Goal: Information Seeking & Learning: Learn about a topic

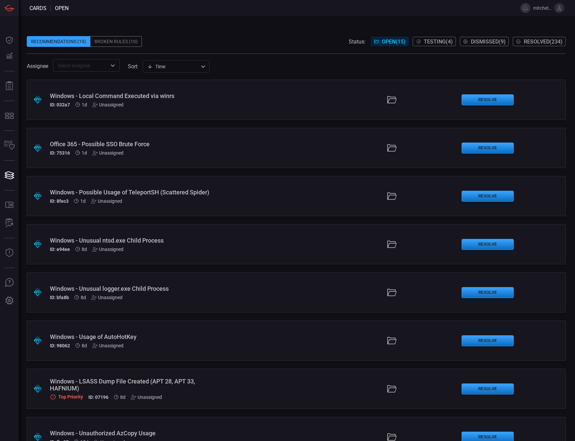
click at [545, 40] on span "Resolved ( 234 )" at bounding box center [542, 41] width 39 height 6
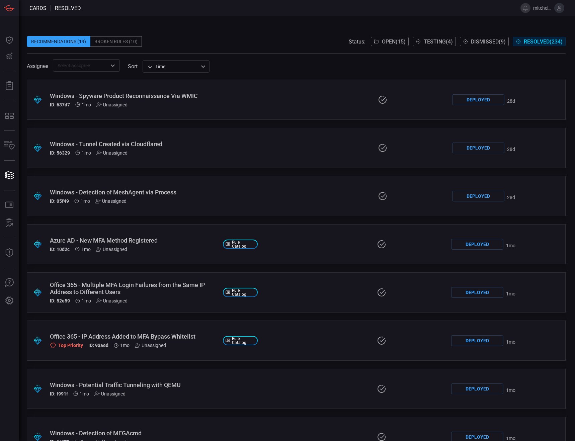
click at [111, 41] on div "Broken Rules (10)" at bounding box center [116, 41] width 52 height 11
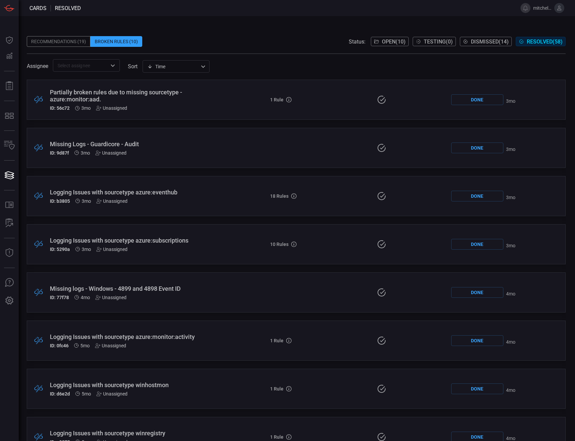
click at [66, 38] on div "Recommendations (19)" at bounding box center [59, 41] width 64 height 11
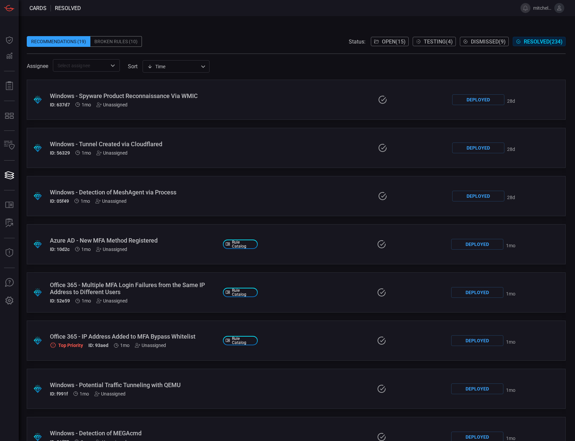
drag, startPoint x: 322, startPoint y: 309, endPoint x: 294, endPoint y: 125, distance: 186.1
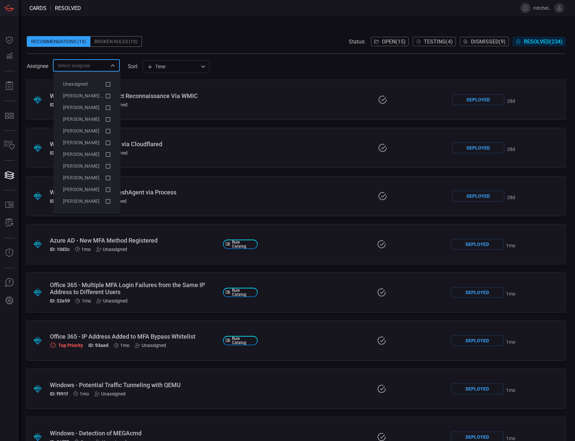
click at [81, 66] on input "text" at bounding box center [81, 65] width 52 height 8
click at [278, 26] on span at bounding box center [296, 31] width 539 height 10
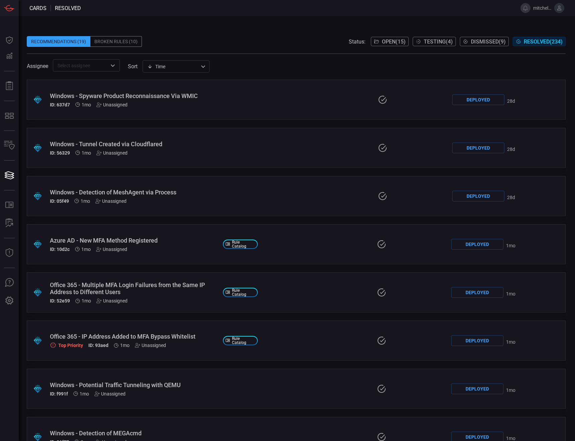
scroll to position [3159, 0]
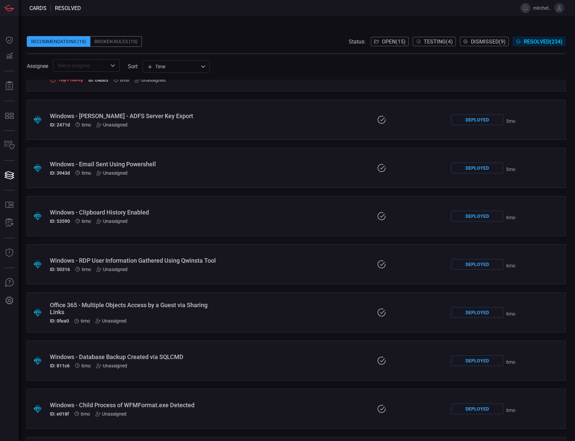
click at [242, 265] on div ".suggested_cards_icon{fill:url(#suggested_cards_icon);} Windows - RDP User Info…" at bounding box center [296, 264] width 539 height 40
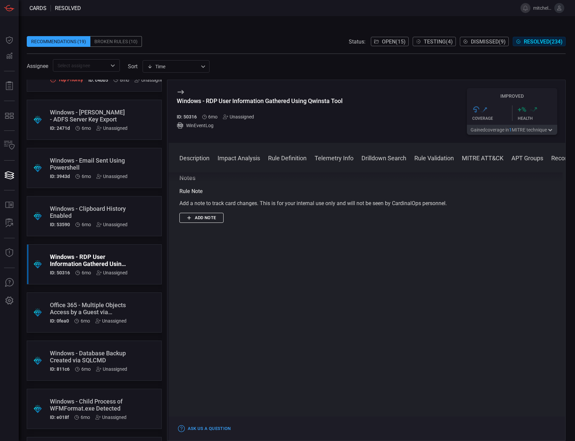
scroll to position [894, 0]
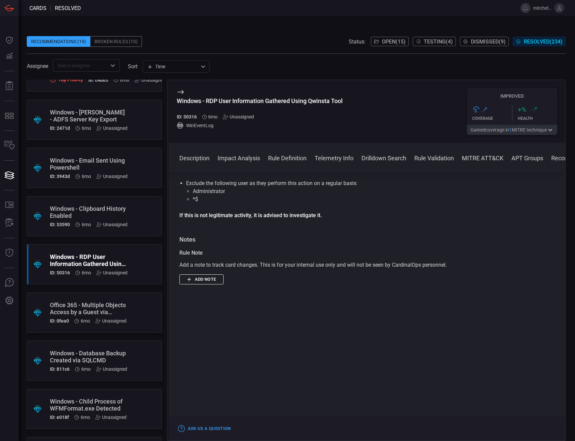
click at [238, 162] on button "Impact Analysis" at bounding box center [238, 158] width 42 height 8
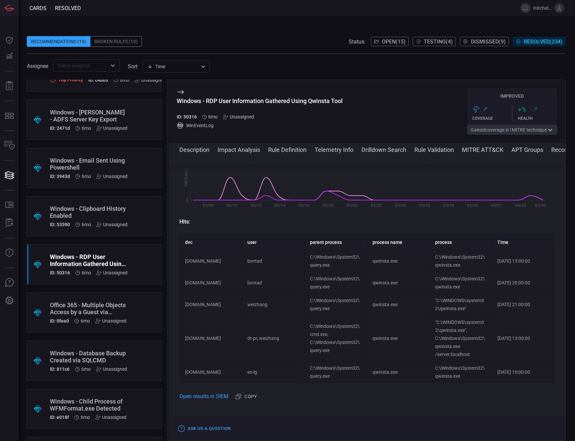
scroll to position [119, 0]
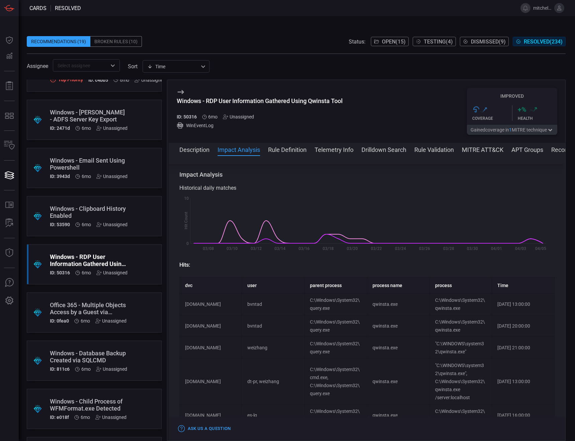
click at [466, 149] on button "MITRE ATT&CK" at bounding box center [482, 149] width 41 height 8
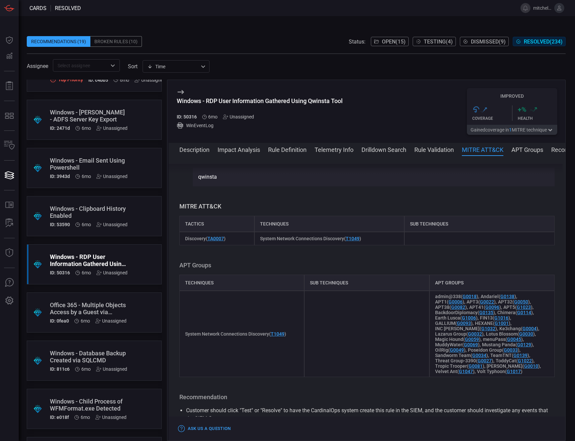
scroll to position [651, 0]
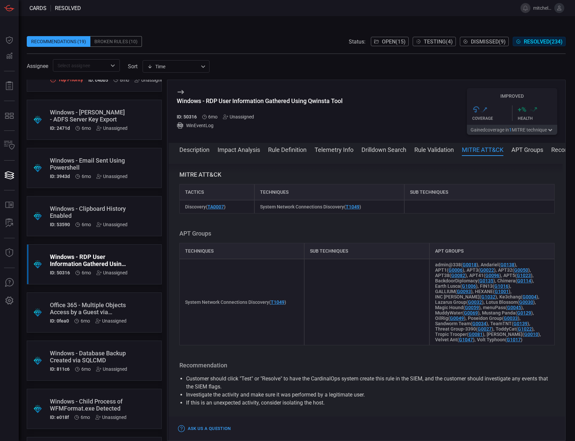
drag, startPoint x: 527, startPoint y: 151, endPoint x: 423, endPoint y: 145, distance: 104.5
click at [423, 145] on div "Description Impact Analysis Rule Definition Telemetry Info Drilldown Search Rul…" at bounding box center [372, 149] width 386 height 8
click at [558, 150] on button "Recommendation" at bounding box center [574, 149] width 47 height 8
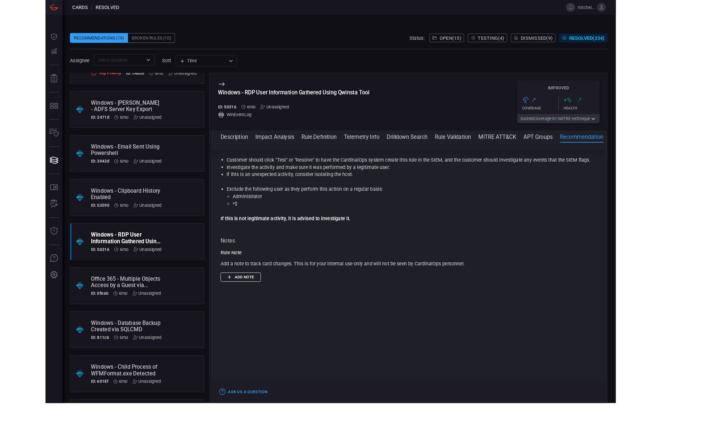
scroll to position [805, 0]
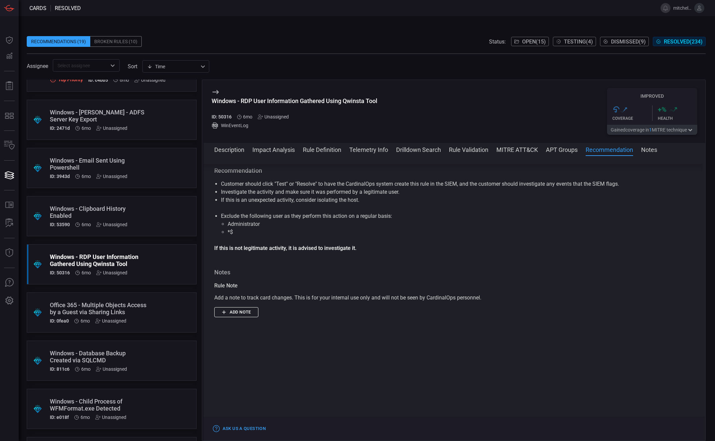
click at [574, 151] on button "Notes" at bounding box center [650, 149] width 16 height 8
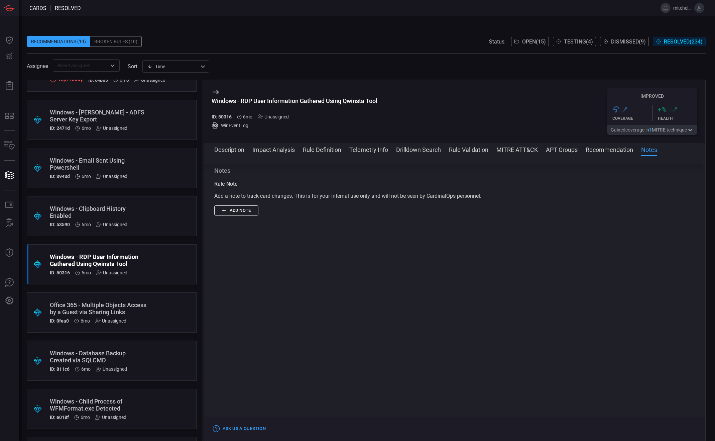
click at [574, 146] on button "Recommendation" at bounding box center [609, 149] width 47 height 8
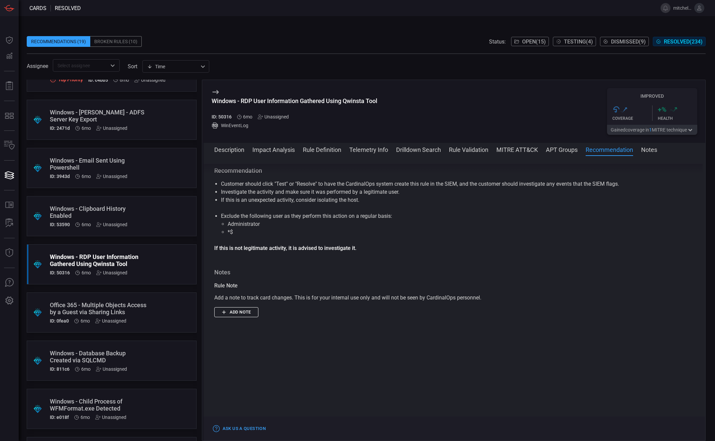
click at [268, 195] on li "Investigate the activity and make sure it was performed by a legitimate user." at bounding box center [454, 192] width 467 height 8
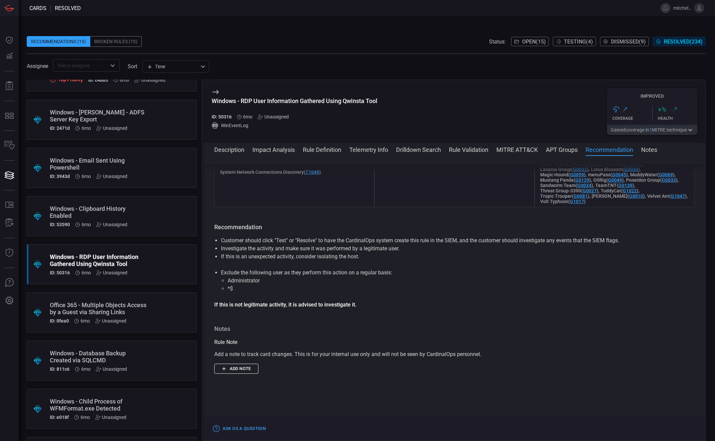
scroll to position [745, 0]
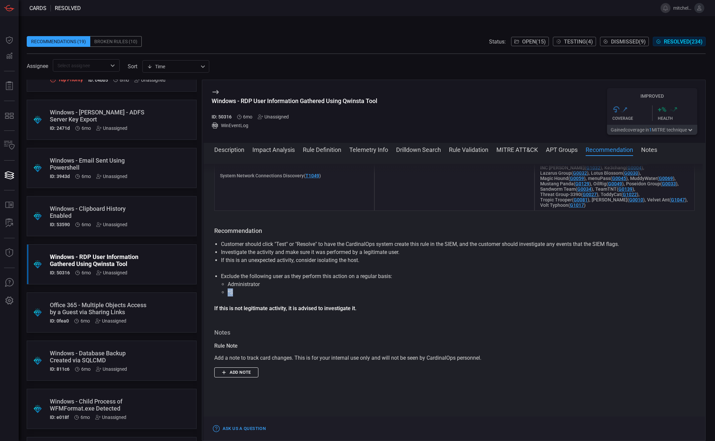
drag, startPoint x: 236, startPoint y: 294, endPoint x: 227, endPoint y: 294, distance: 9.1
click at [227, 294] on ul "Administrator *$" at bounding box center [454, 288] width 467 height 16
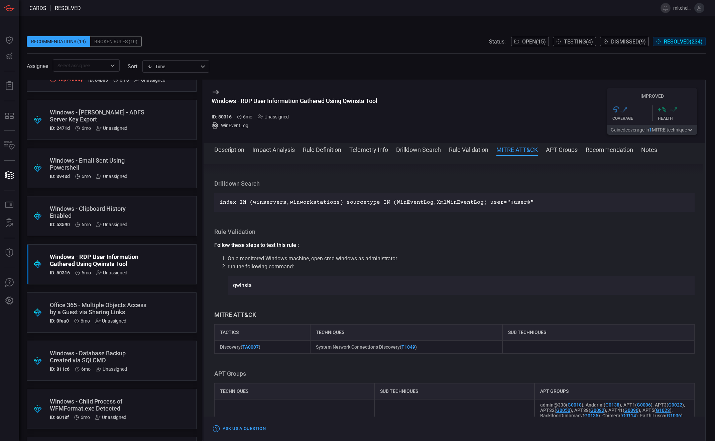
scroll to position [377, 0]
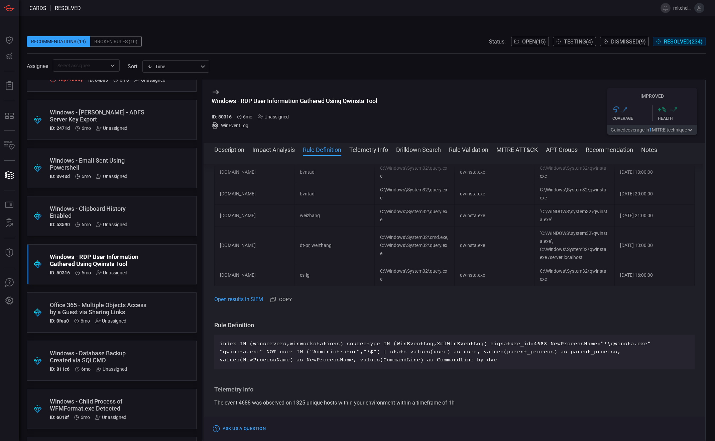
drag, startPoint x: 259, startPoint y: 146, endPoint x: 259, endPoint y: 156, distance: 10.1
click at [259, 145] on button "Impact Analysis" at bounding box center [274, 149] width 42 height 8
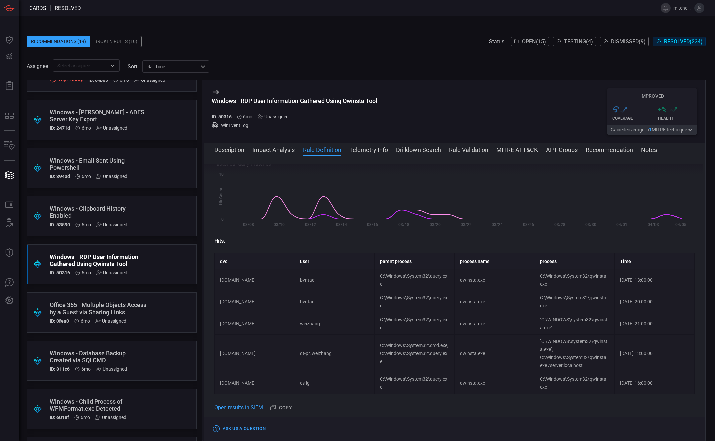
scroll to position [111, 0]
